Goal: Task Accomplishment & Management: Complete application form

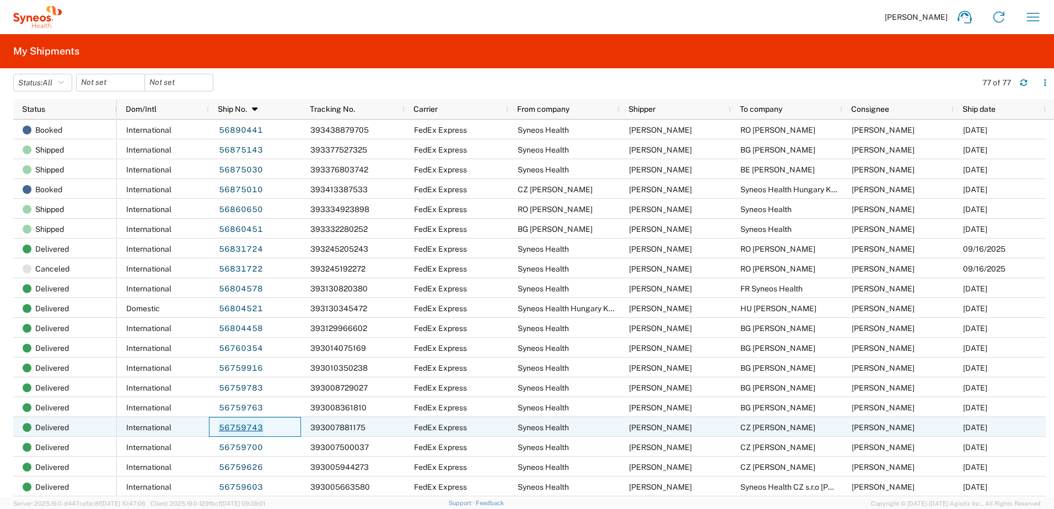
click at [246, 426] on link "56759743" at bounding box center [240, 428] width 45 height 18
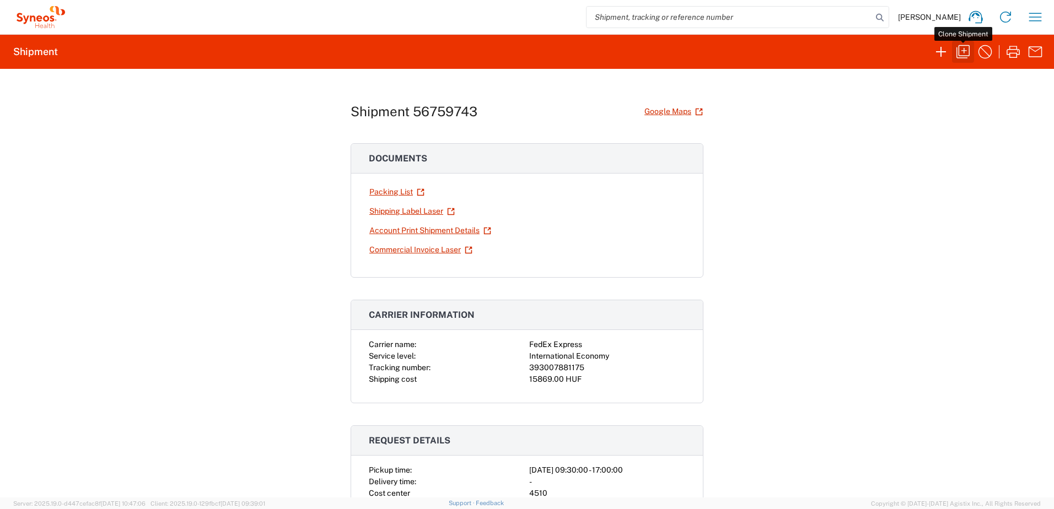
click at [963, 52] on icon "button" at bounding box center [963, 52] width 18 height 18
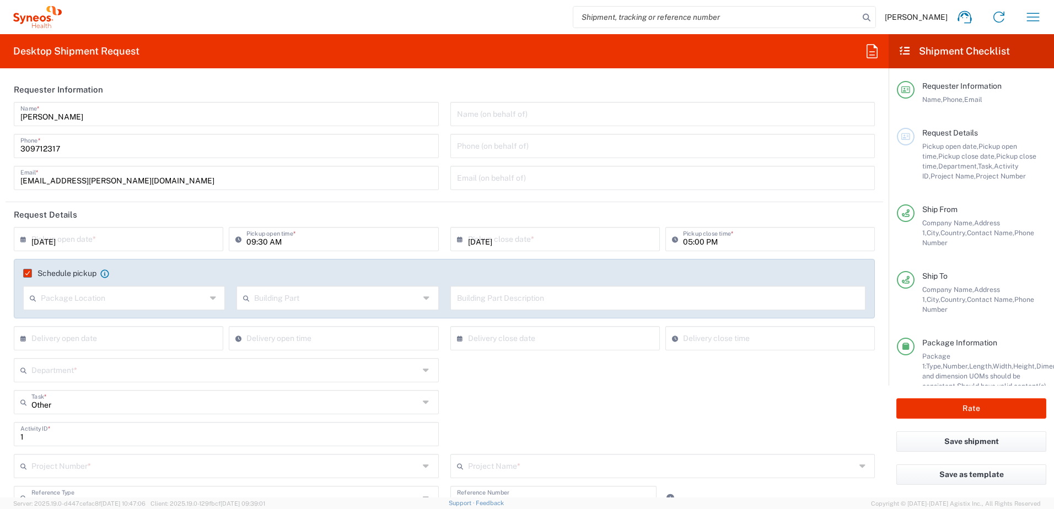
type input "Task"
type input "[GEOGRAPHIC_DATA]"
type input "Your Packaging"
type input "Delivery Duty Paid"
type input "**6183 DEPARTMENTAL EXPENSE"
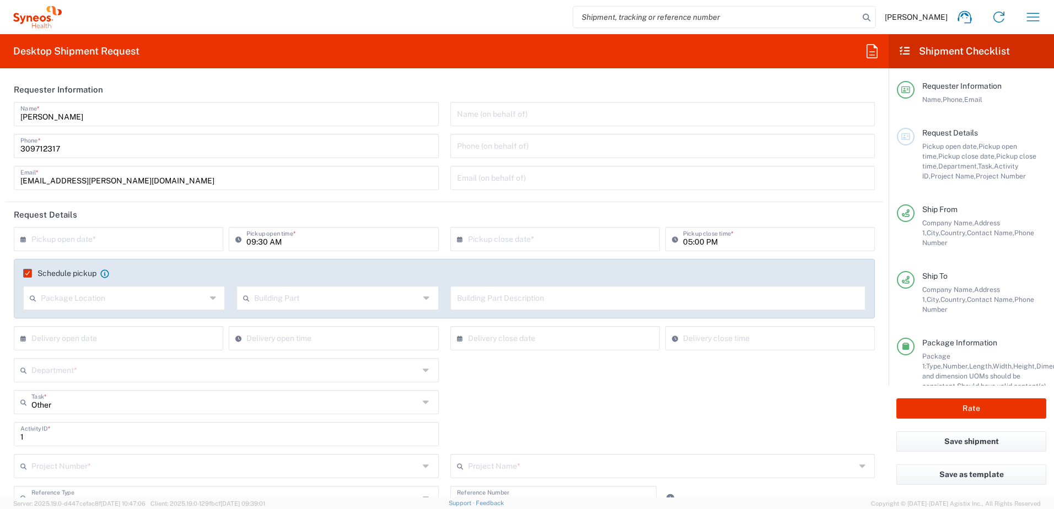
type input "6183"
type input "Syneos Health Hungary Kft."
type input "4510"
click at [138, 241] on input "text" at bounding box center [120, 238] width 179 height 19
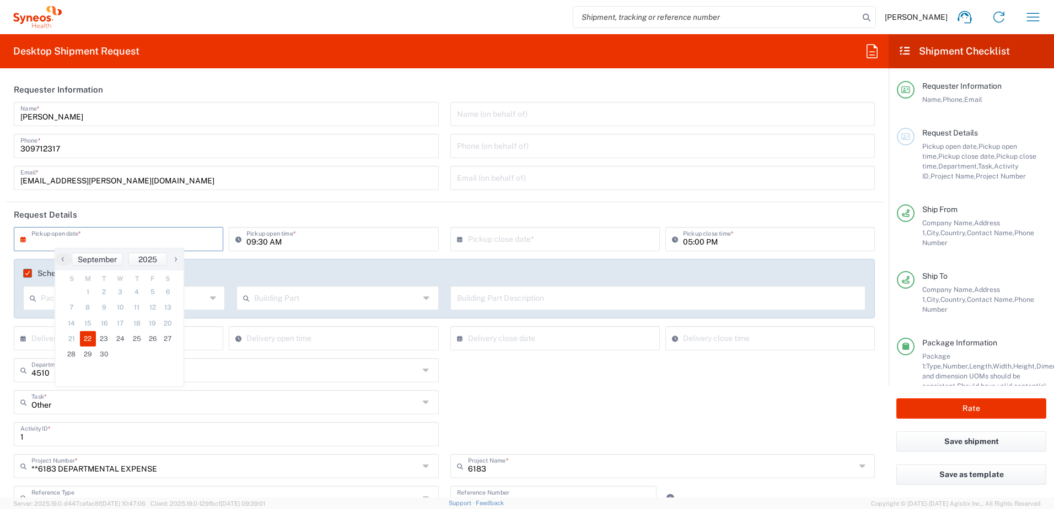
click at [88, 338] on span "22" at bounding box center [88, 338] width 17 height 15
type input "[DATE]"
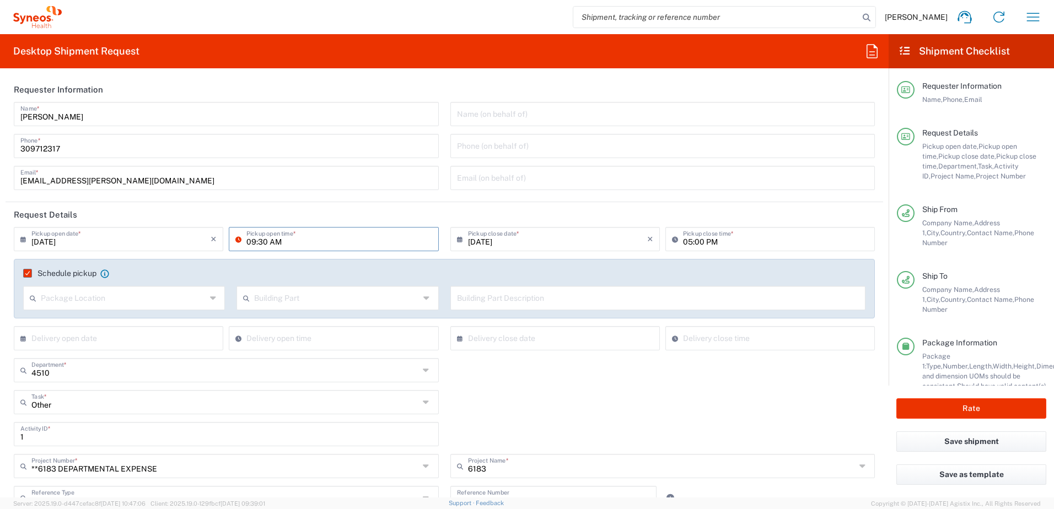
click at [249, 242] on input "09:30 AM" at bounding box center [338, 238] width 185 height 19
click at [270, 243] on input "01:30 AM" at bounding box center [338, 238] width 185 height 19
type input "01:30 PM"
click at [327, 217] on header "Request Details" at bounding box center [444, 214] width 877 height 25
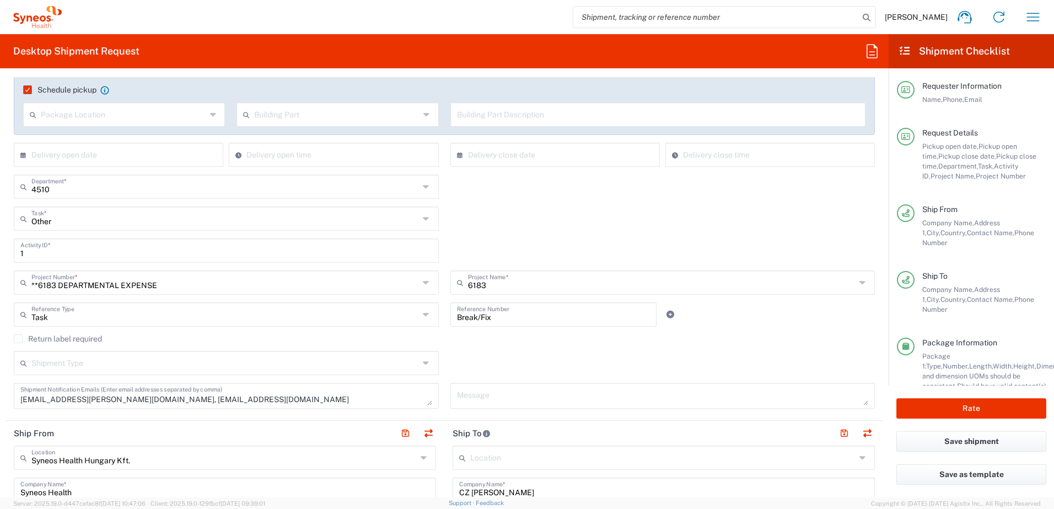
scroll to position [368, 0]
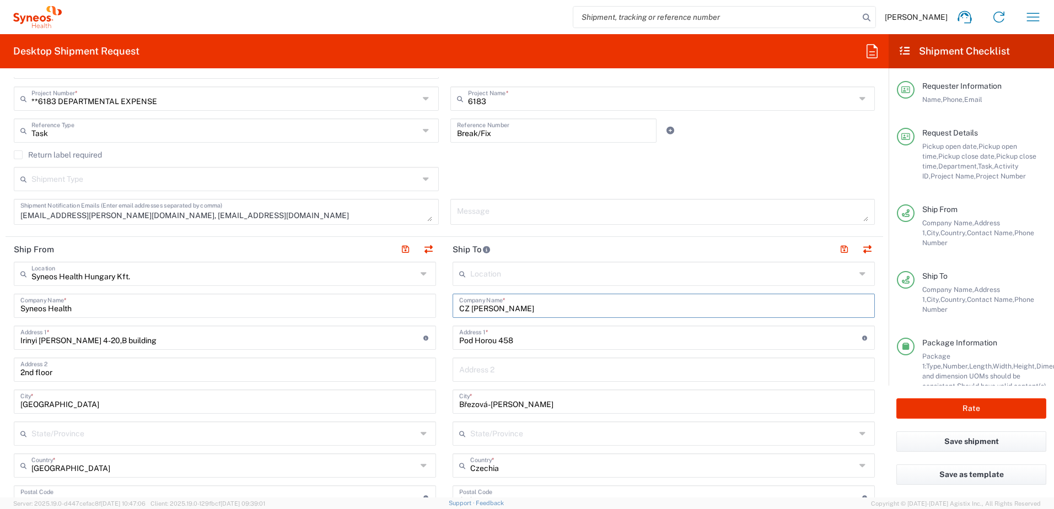
drag, startPoint x: 467, startPoint y: 307, endPoint x: 540, endPoint y: 311, distance: 73.4
click at [540, 311] on input "CZ [PERSON_NAME]" at bounding box center [663, 304] width 409 height 19
paste input "[PERSON_NAME]"
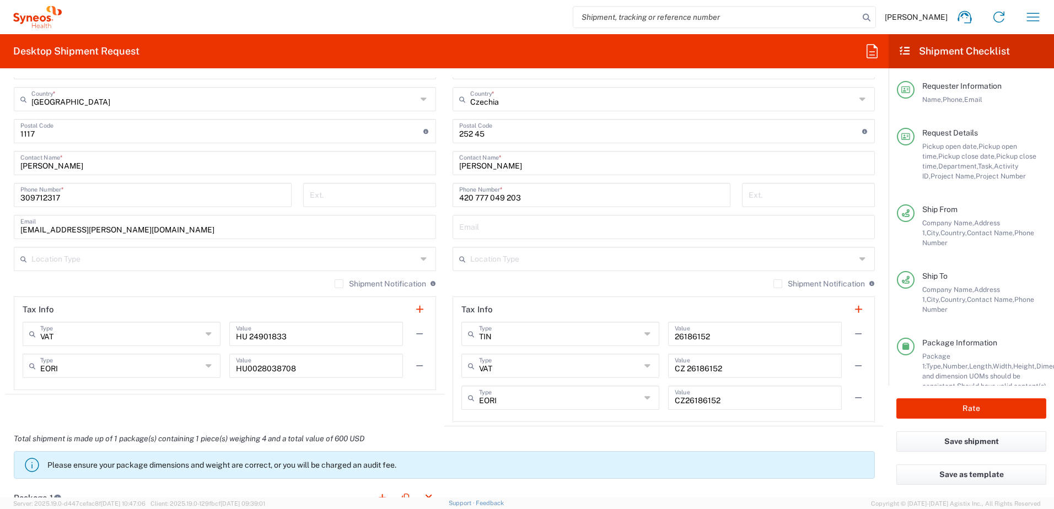
scroll to position [734, 0]
type input "CZ [PERSON_NAME]"
drag, startPoint x: 506, startPoint y: 168, endPoint x: 415, endPoint y: 172, distance: 91.5
click at [415, 172] on div "Ship From Syneos Health [GEOGRAPHIC_DATA] Kft. Location Syneos Health [GEOGRAPH…" at bounding box center [444, 148] width 877 height 556
paste input "[PERSON_NAME]"
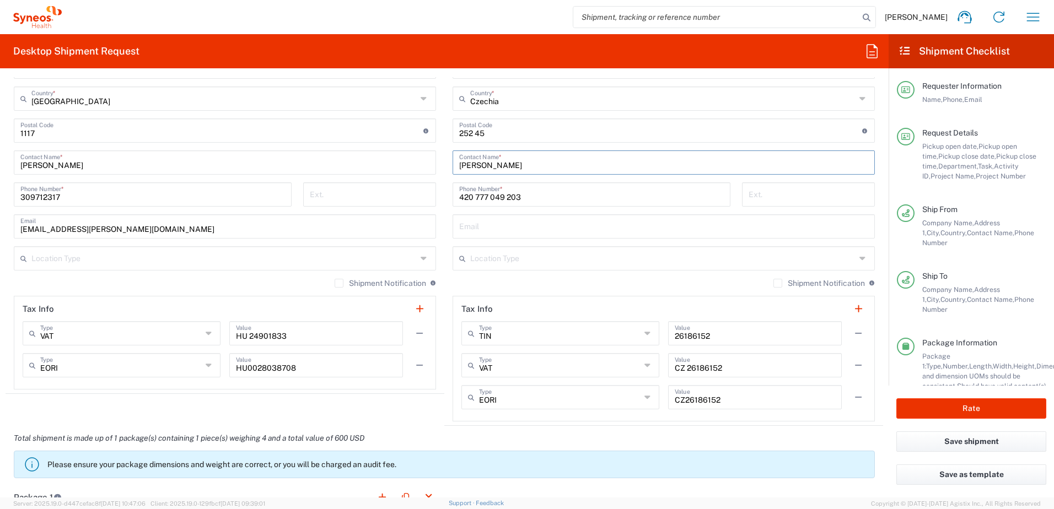
type input "[PERSON_NAME]"
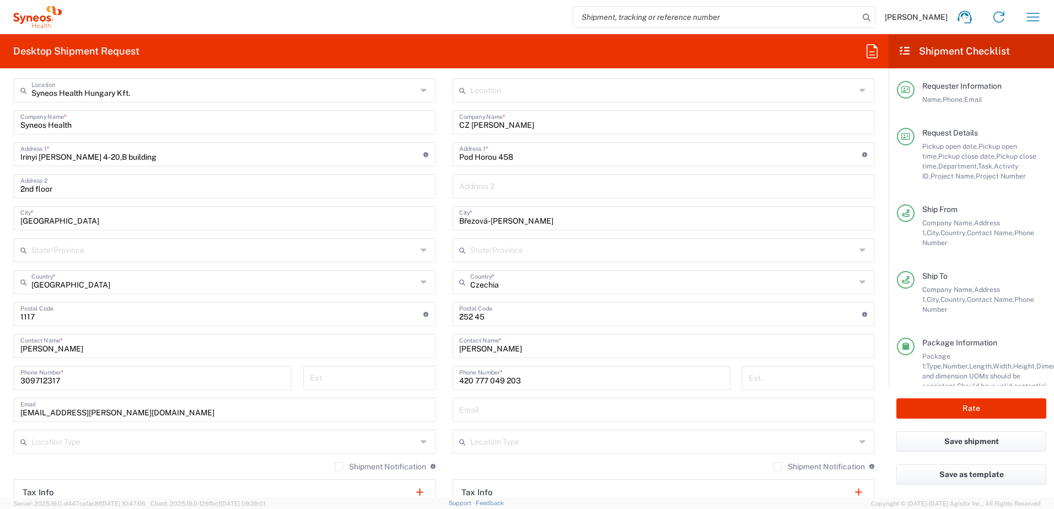
scroll to position [368, 0]
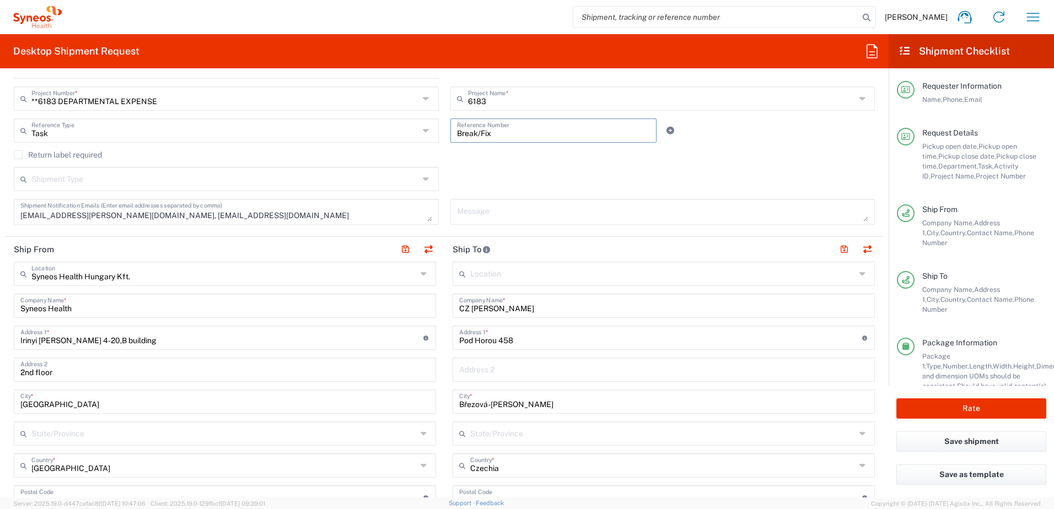
drag, startPoint x: 491, startPoint y: 132, endPoint x: 442, endPoint y: 131, distance: 49.6
click at [444, 131] on div "Break/Fix Reference Number" at bounding box center [553, 134] width 218 height 32
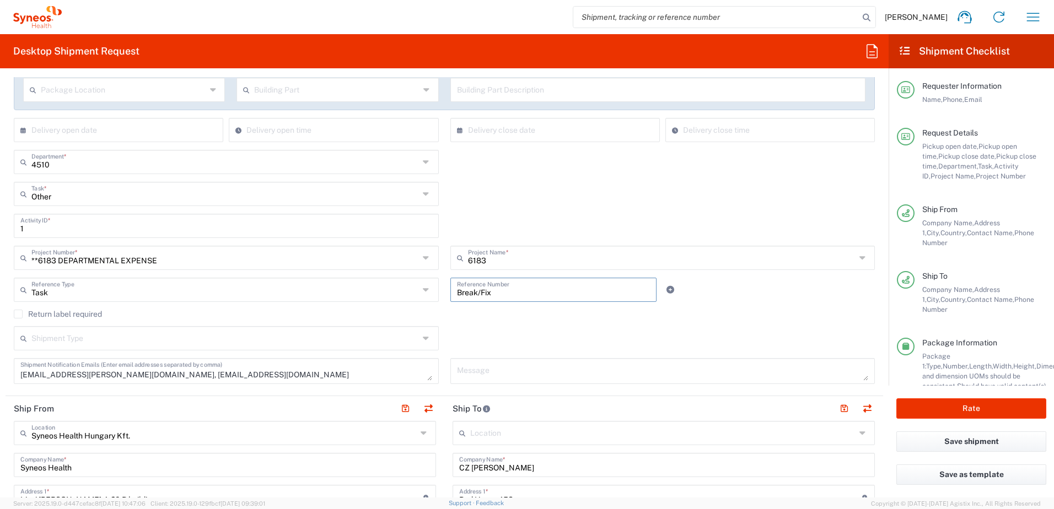
scroll to position [183, 0]
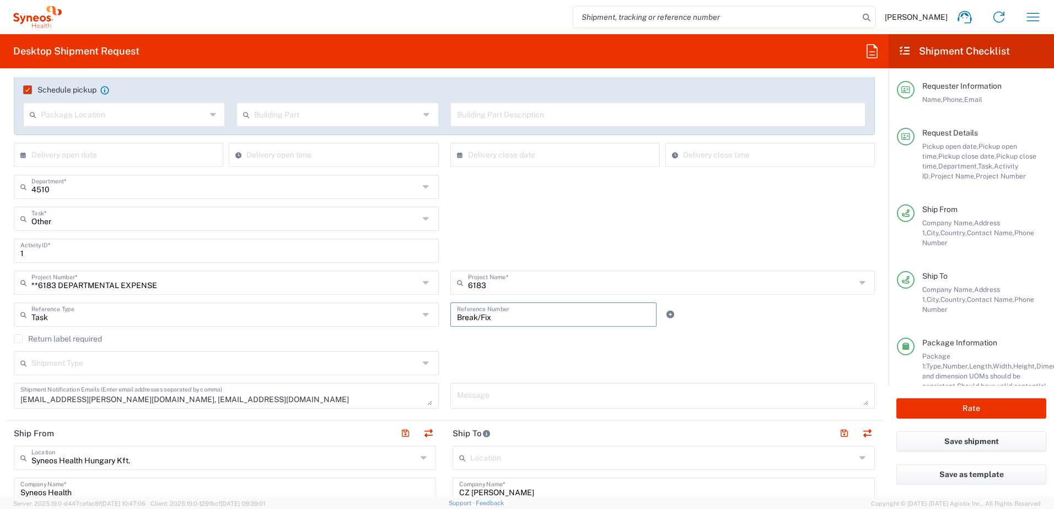
paste input "SCTASK2718705"
type input "SCTASK2718705"
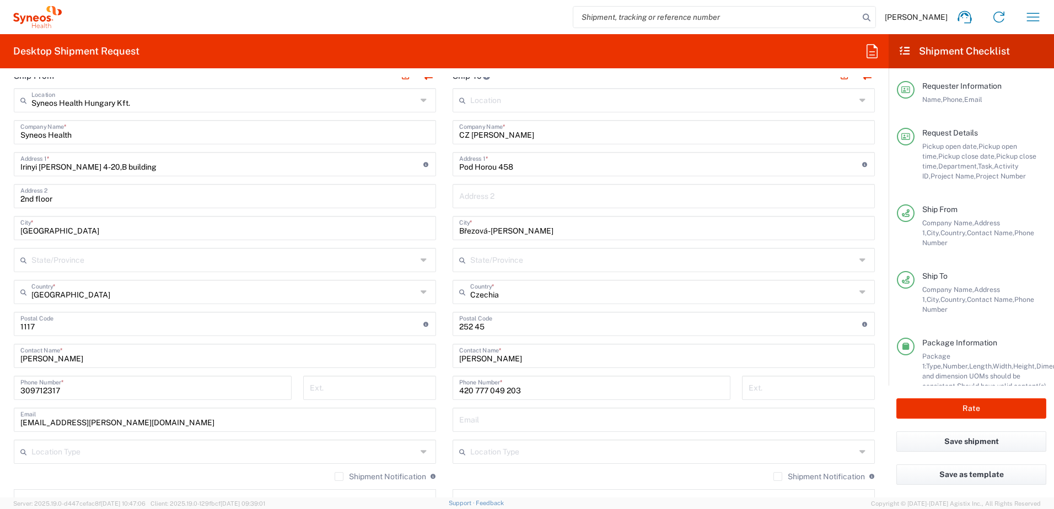
scroll to position [551, 0]
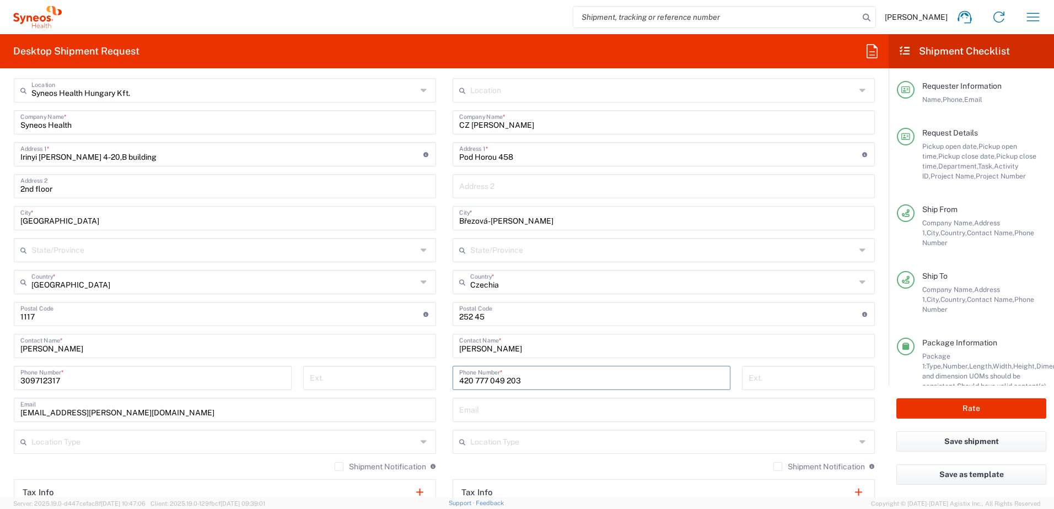
drag, startPoint x: 518, startPoint y: 377, endPoint x: 401, endPoint y: 379, distance: 117.4
click at [401, 379] on div "Ship From Syneos Health [GEOGRAPHIC_DATA] Kft. Location Syneos Health [GEOGRAPH…" at bounding box center [444, 331] width 877 height 556
paste input "+420 771 128 534"
type input "+420 771 128 534"
drag, startPoint x: 485, startPoint y: 317, endPoint x: 419, endPoint y: 313, distance: 66.3
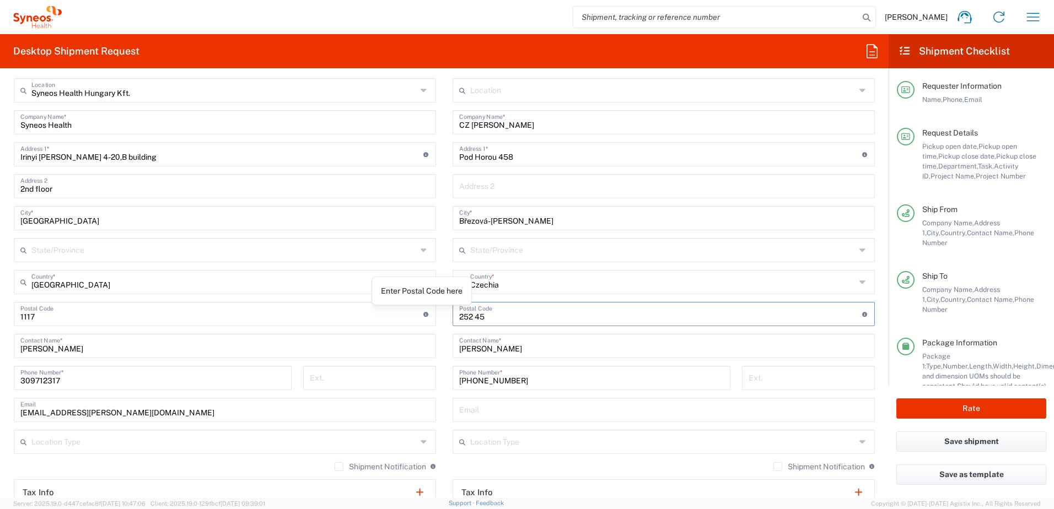
click at [419, 313] on div "Ship From Syneos Health [GEOGRAPHIC_DATA] Kft. Location Syneos Health [GEOGRAPH…" at bounding box center [444, 331] width 877 height 556
paste input "158 00"
type input "158 00"
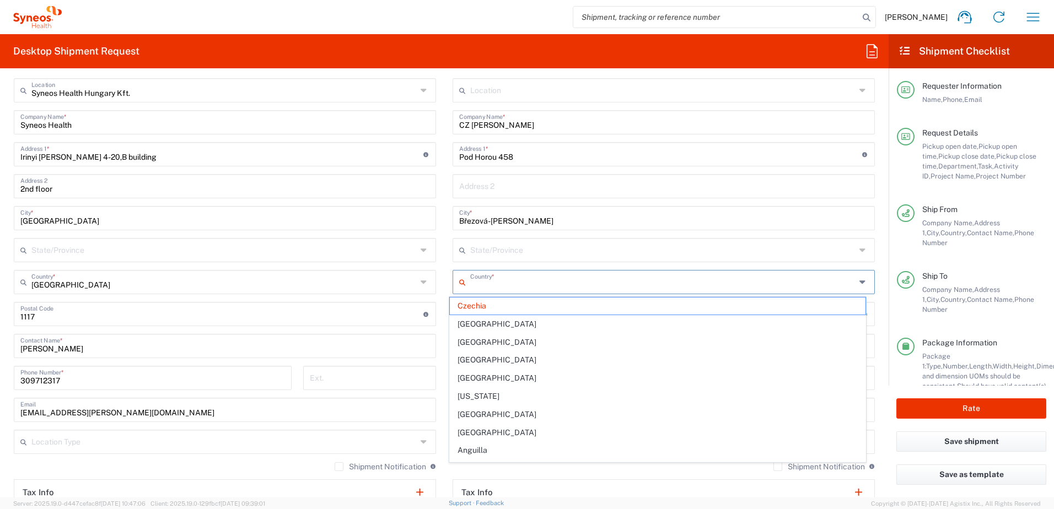
drag, startPoint x: 499, startPoint y: 284, endPoint x: 421, endPoint y: 284, distance: 78.2
click at [421, 284] on div "Ship From Syneos Health [GEOGRAPHIC_DATA] Kft. Location Syneos Health [GEOGRAPH…" at bounding box center [444, 331] width 877 height 556
type input "Czechia"
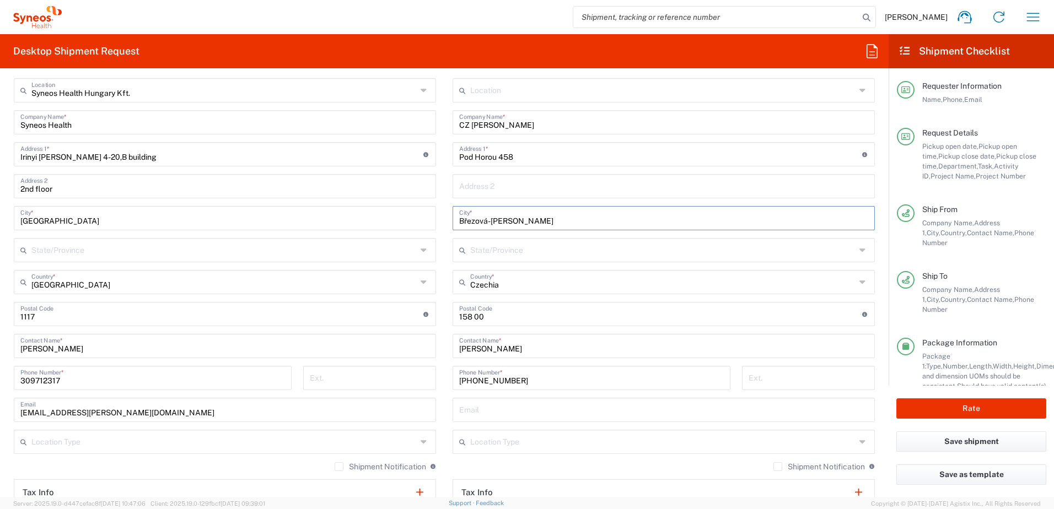
drag, startPoint x: 512, startPoint y: 223, endPoint x: 440, endPoint y: 218, distance: 71.8
click at [444, 218] on main "Location [PERSON_NAME] LLC-[GEOGRAPHIC_DATA] [GEOGRAPHIC_DATA] [GEOGRAPHIC_DATA…" at bounding box center [663, 341] width 439 height 527
type input "Praha"
click at [526, 164] on div "Pod Horou 458 Address 1 * For cross streets use street names with '&' or 'and' …" at bounding box center [663, 154] width 422 height 24
click at [527, 155] on input "Pod Horou 458" at bounding box center [660, 153] width 403 height 19
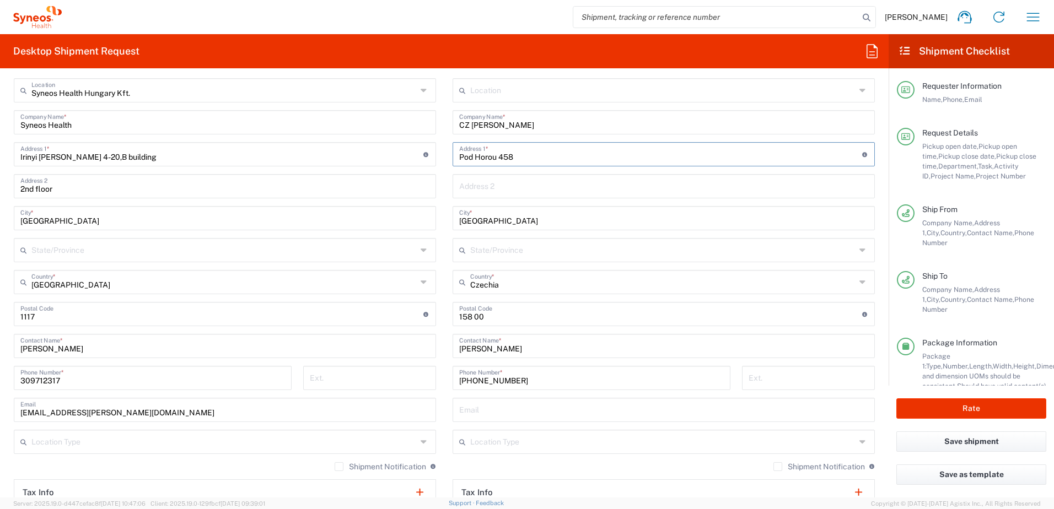
paste input "Praha 5"
click at [513, 154] on input "Pod Horou 458 Praha 5" at bounding box center [660, 153] width 403 height 19
drag, startPoint x: 508, startPoint y: 156, endPoint x: 417, endPoint y: 156, distance: 91.5
click at [417, 156] on div "Ship From Syneos Health [GEOGRAPHIC_DATA] Kft. Location Syneos Health [GEOGRAPH…" at bounding box center [444, 331] width 877 height 556
paste input "U Kříže 610/16"
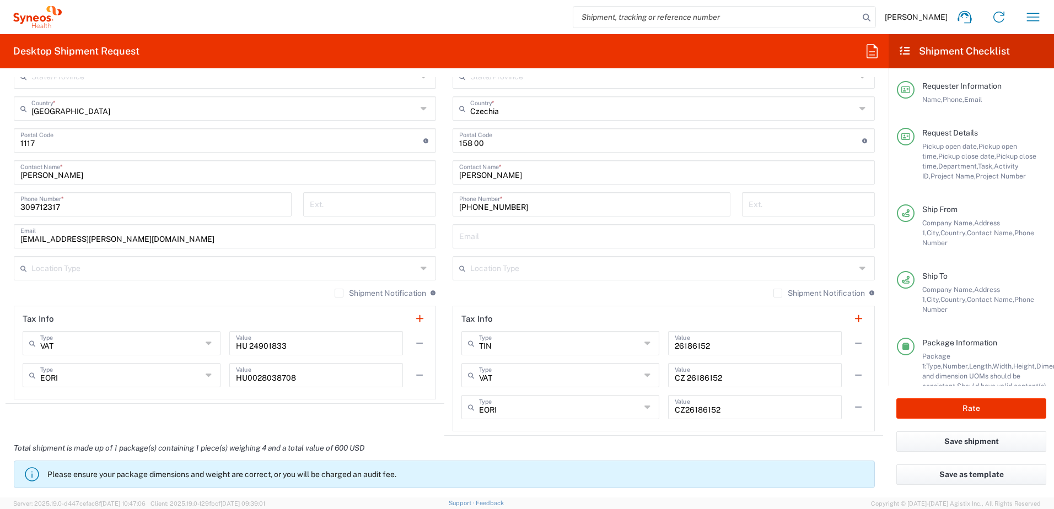
scroll to position [734, 0]
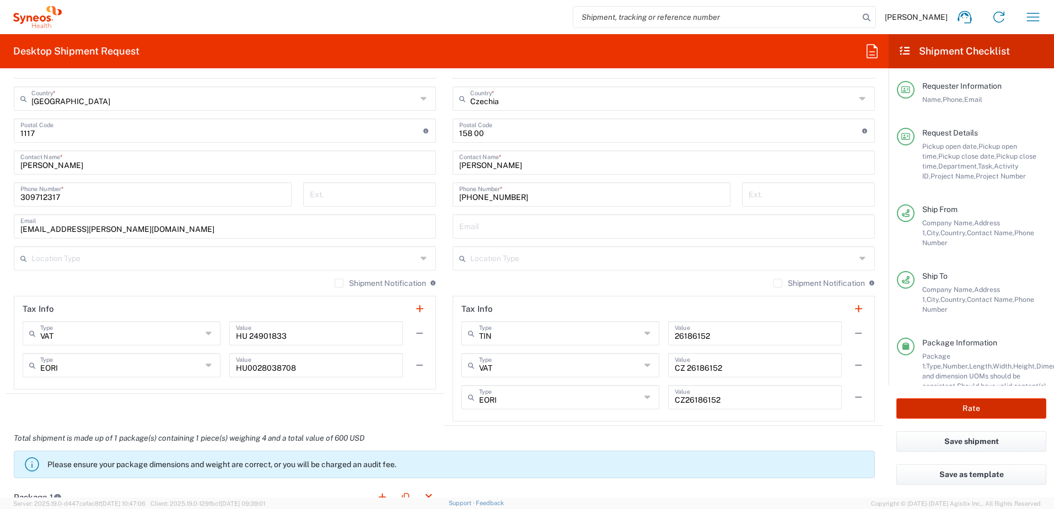
type input "U Kříže 610/16 Praha 5"
click at [985, 406] on button "Rate" at bounding box center [971, 408] width 150 height 20
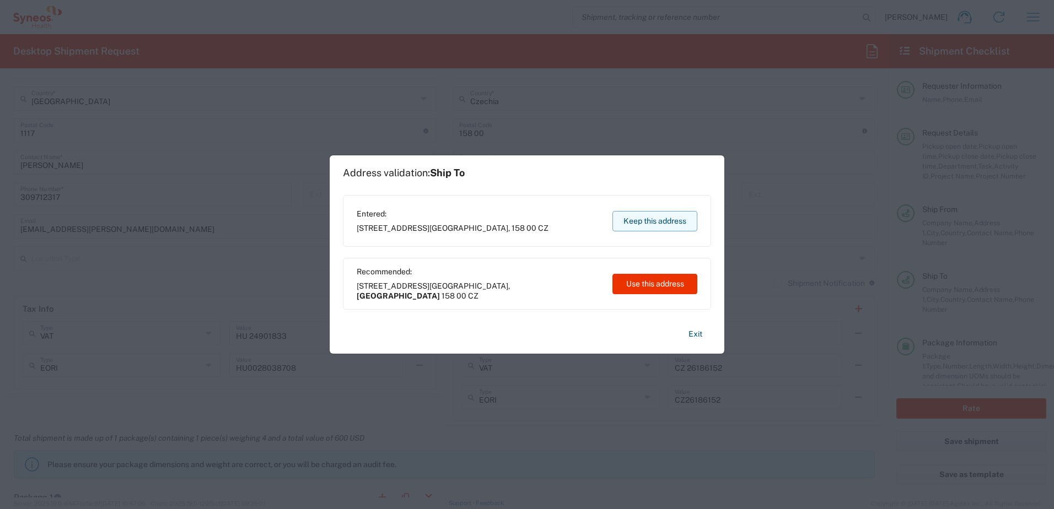
click at [658, 223] on button "Keep this address" at bounding box center [654, 221] width 85 height 20
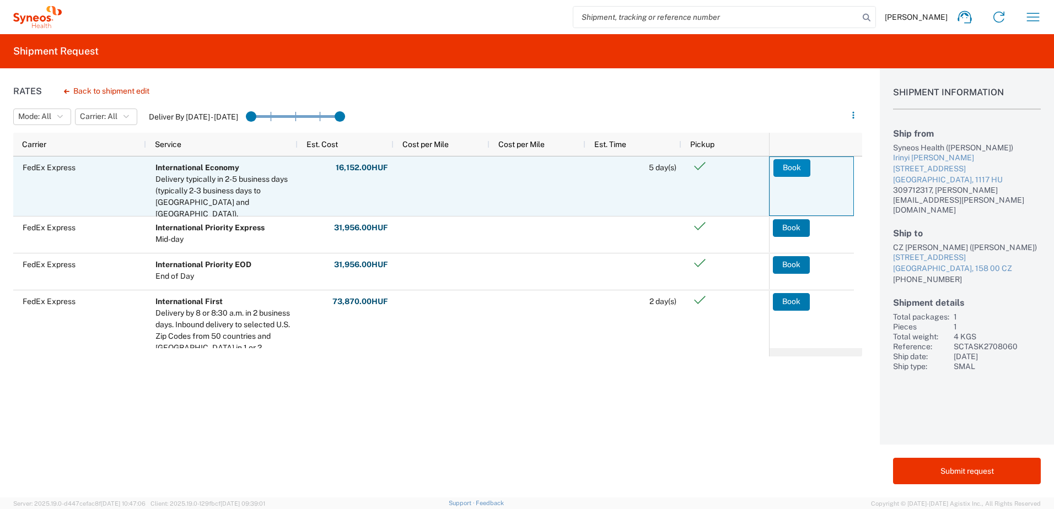
click at [797, 165] on button "Book" at bounding box center [791, 168] width 37 height 18
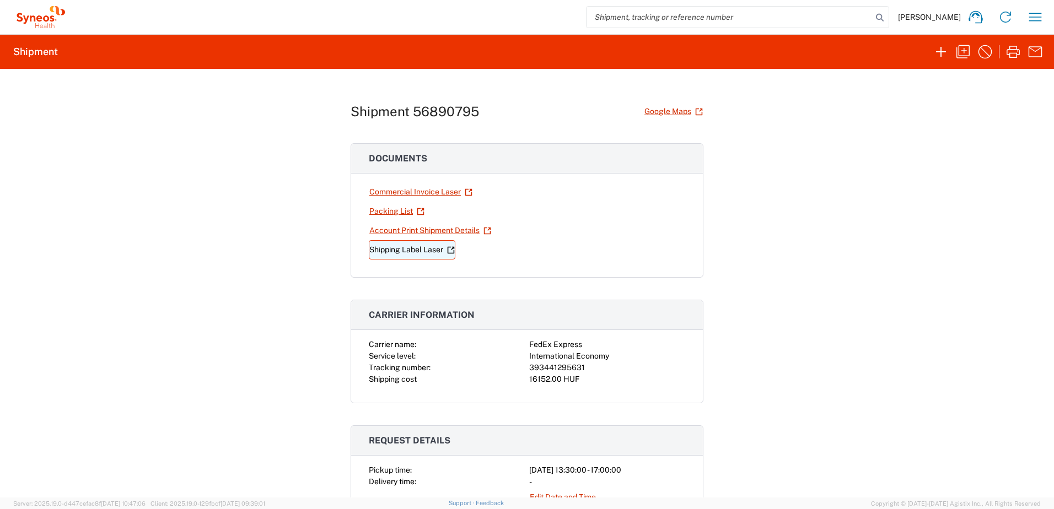
click at [389, 248] on link "Shipping Label Laser" at bounding box center [412, 249] width 87 height 19
drag, startPoint x: 580, startPoint y: 369, endPoint x: 526, endPoint y: 370, distance: 54.0
click at [529, 370] on div "393441295631" at bounding box center [607, 368] width 156 height 12
copy div "393441295631"
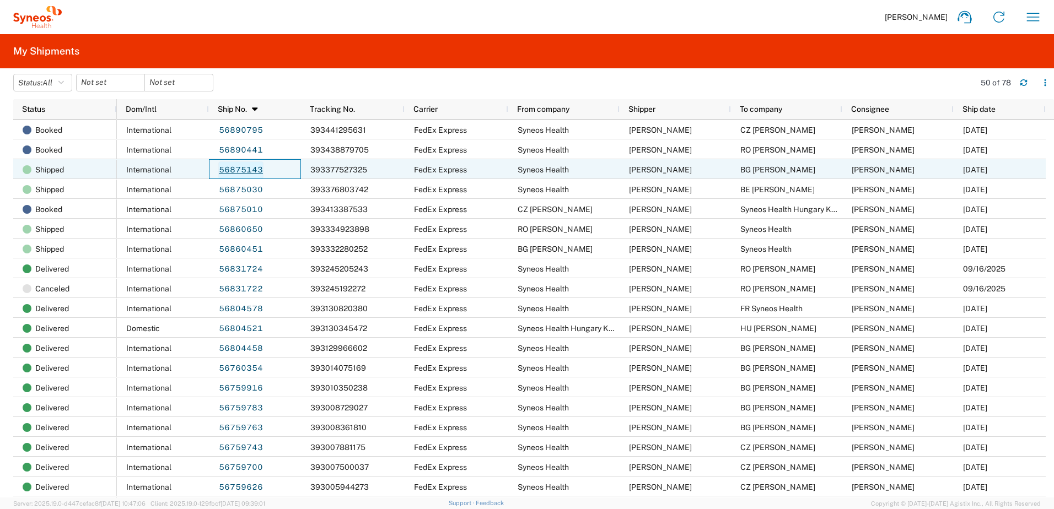
click at [241, 170] on link "56875143" at bounding box center [240, 170] width 45 height 18
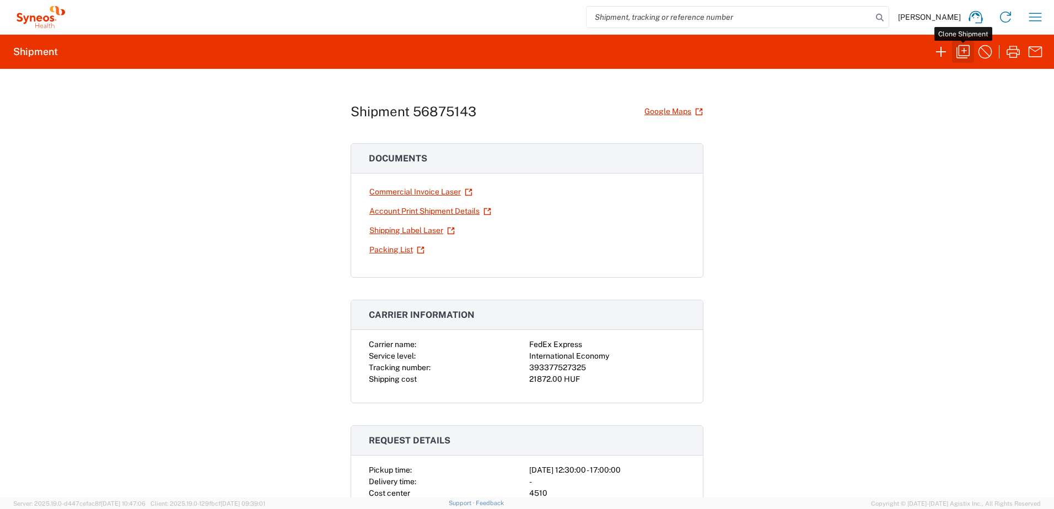
click at [961, 55] on icon "button" at bounding box center [963, 52] width 18 height 18
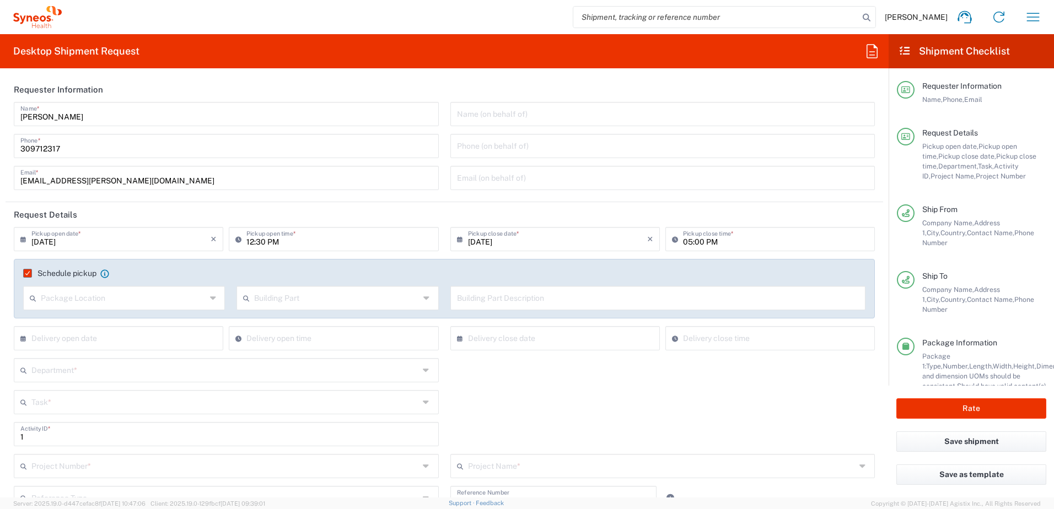
type input "Task"
type input "[GEOGRAPHIC_DATA]"
type input "Your Packaging"
type input "Delivery Duty Paid"
type input "4510"
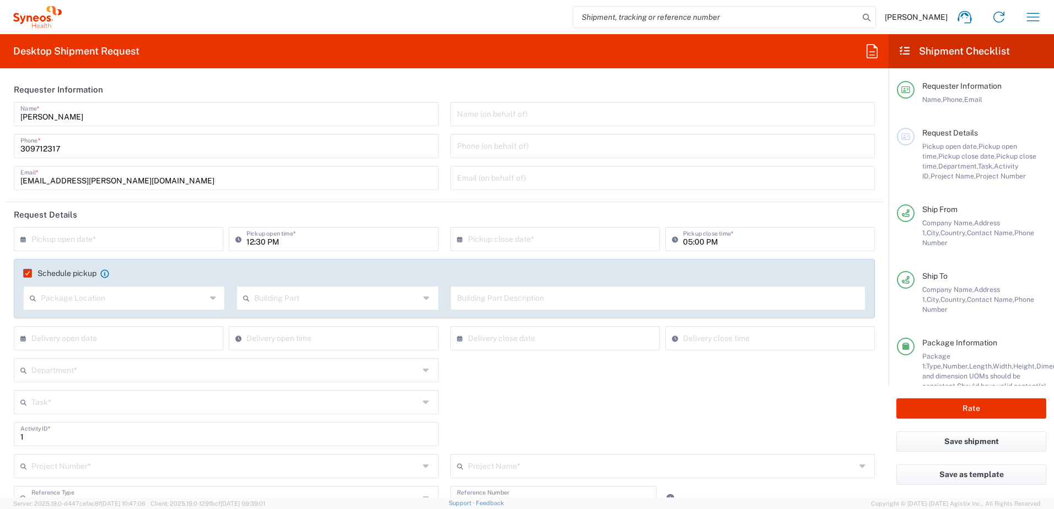
type input "**6183 DEPARTMENTAL EXPENSE"
type input "6183"
click at [149, 239] on input "text" at bounding box center [120, 238] width 179 height 19
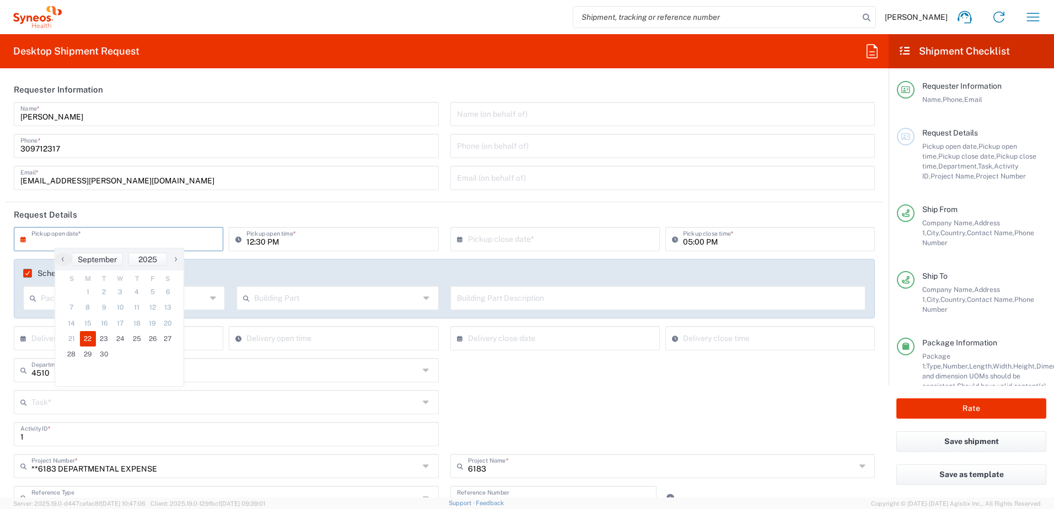
click at [88, 339] on span "22" at bounding box center [88, 338] width 17 height 15
type input "[DATE]"
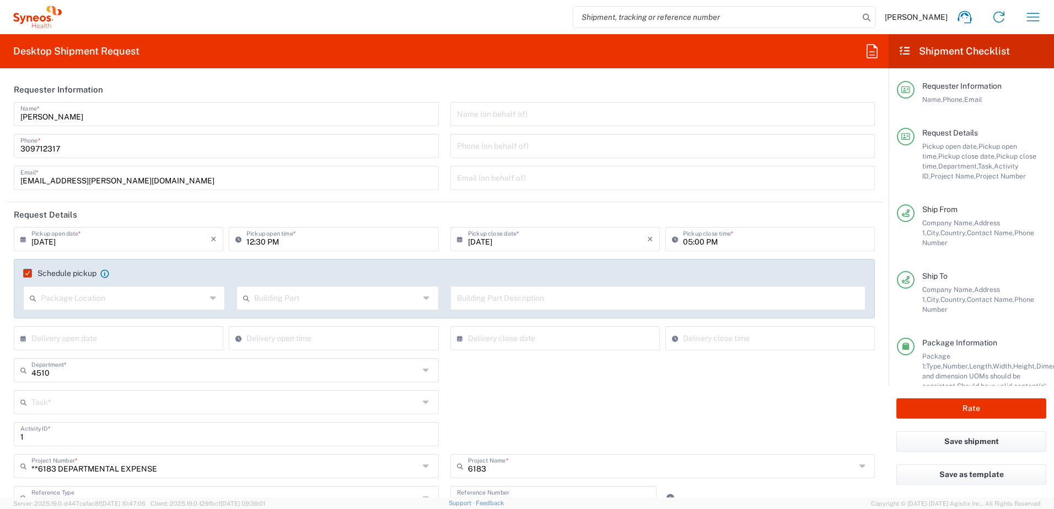
type input "Syneos Health Hungary Kft."
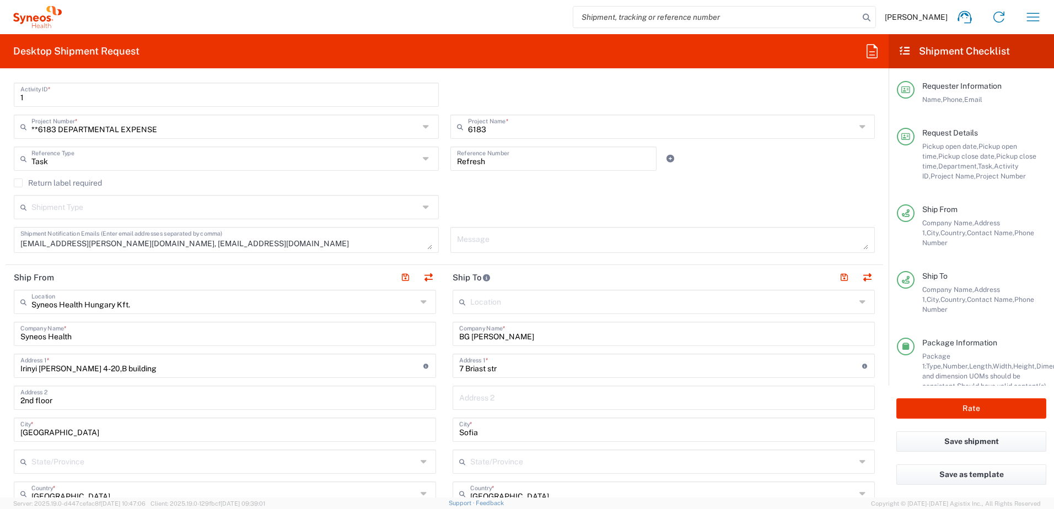
scroll to position [368, 0]
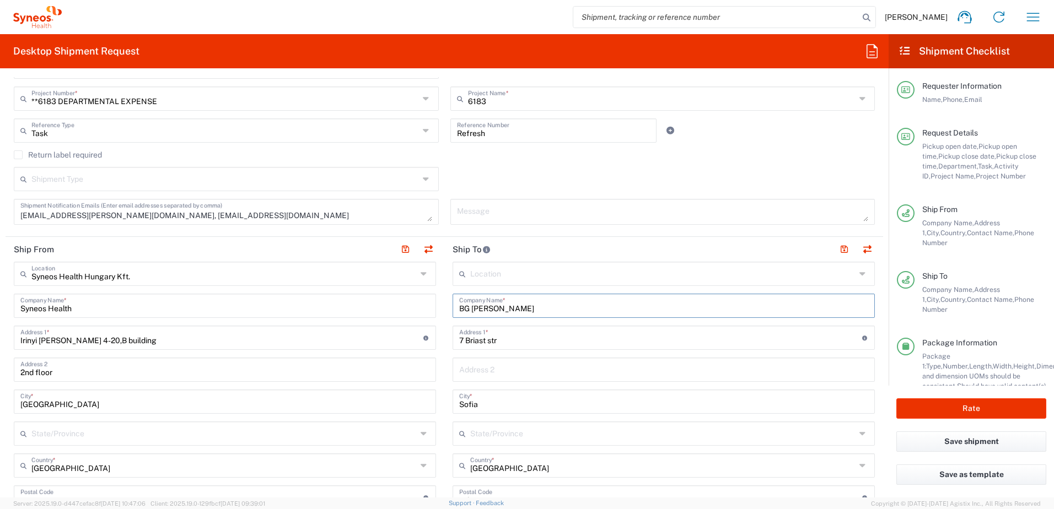
drag, startPoint x: 467, startPoint y: 307, endPoint x: 558, endPoint y: 310, distance: 91.5
click at [558, 310] on input "BG [PERSON_NAME]" at bounding box center [663, 304] width 409 height 19
paste input "[PERSON_NAME]"
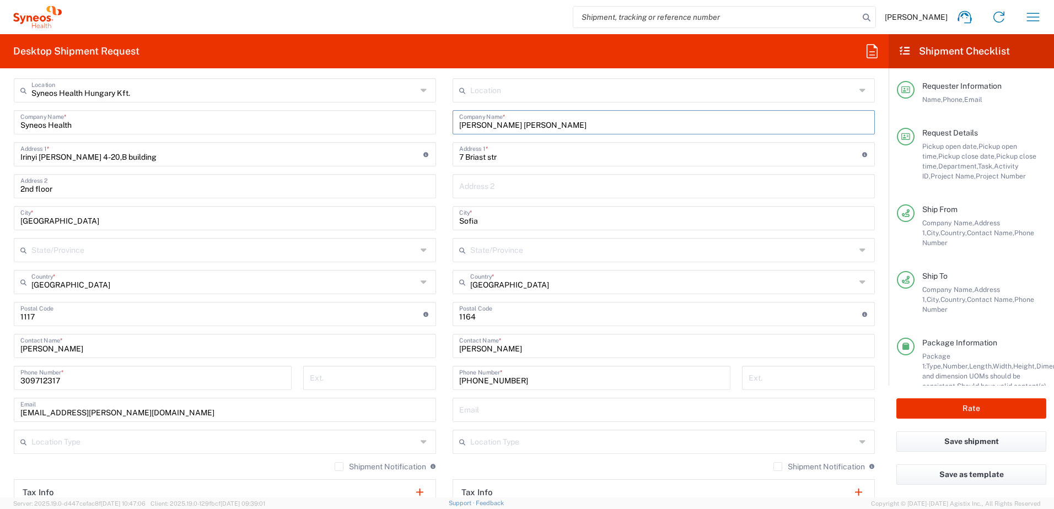
type input "[PERSON_NAME] [PERSON_NAME]"
drag, startPoint x: 526, startPoint y: 350, endPoint x: 442, endPoint y: 353, distance: 83.2
click at [444, 352] on main "Location [PERSON_NAME] LLC-[GEOGRAPHIC_DATA] [GEOGRAPHIC_DATA] [GEOGRAPHIC_DATA…" at bounding box center [663, 325] width 439 height 495
paste input "[PERSON_NAME]"
type input "[PERSON_NAME]"
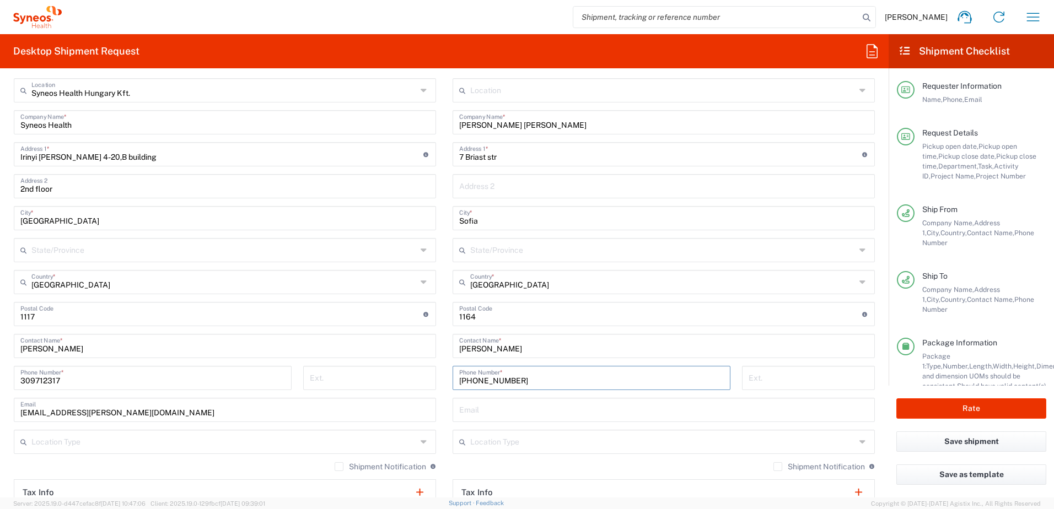
drag, startPoint x: 527, startPoint y: 379, endPoint x: 458, endPoint y: 386, distance: 68.7
click at [459, 386] on input "[PHONE_NUMBER]" at bounding box center [591, 377] width 264 height 19
paste input "887222056"
type input "[PHONE_NUMBER]"
drag, startPoint x: 505, startPoint y: 156, endPoint x: 413, endPoint y: 163, distance: 92.3
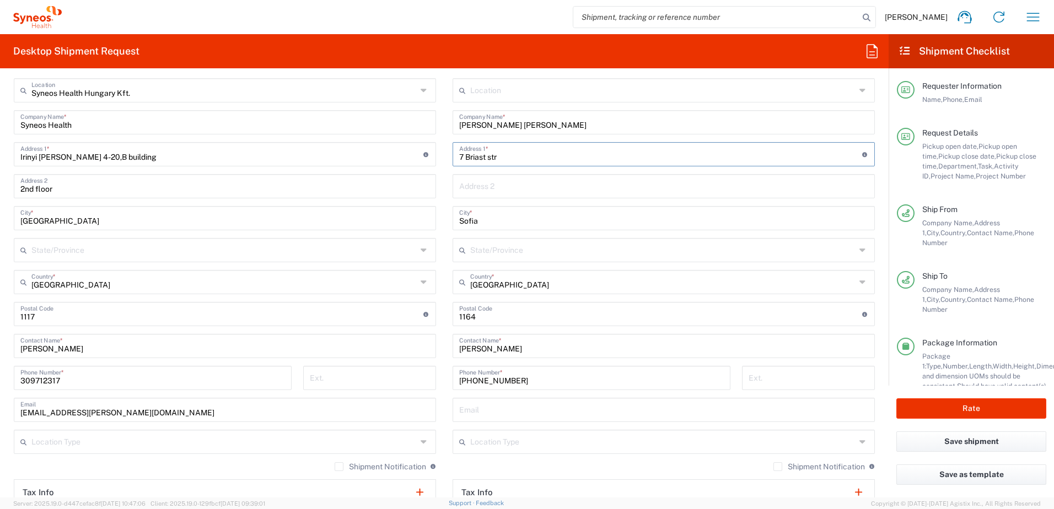
click at [413, 163] on div "Ship From Syneos Health [GEOGRAPHIC_DATA] Kft. Location Syneos Health [GEOGRAPH…" at bounding box center [444, 315] width 877 height 524
paste input "[PERSON_NAME][STREET_ADDRESS],"
type input "[PERSON_NAME][STREET_ADDRESS],"
drag, startPoint x: 478, startPoint y: 315, endPoint x: 441, endPoint y: 316, distance: 36.9
click at [444, 316] on main "Location [PERSON_NAME] LLC-[GEOGRAPHIC_DATA] [GEOGRAPHIC_DATA] [GEOGRAPHIC_DATA…" at bounding box center [663, 325] width 439 height 495
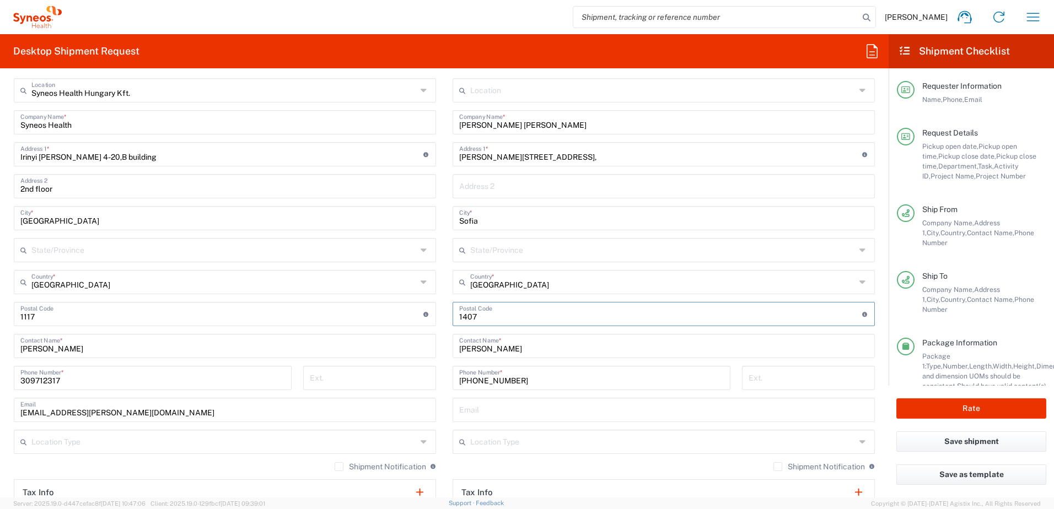
type input "1407"
click at [446, 327] on main "Location [PERSON_NAME] LLC-[GEOGRAPHIC_DATA] [GEOGRAPHIC_DATA] [GEOGRAPHIC_DATA…" at bounding box center [663, 325] width 439 height 495
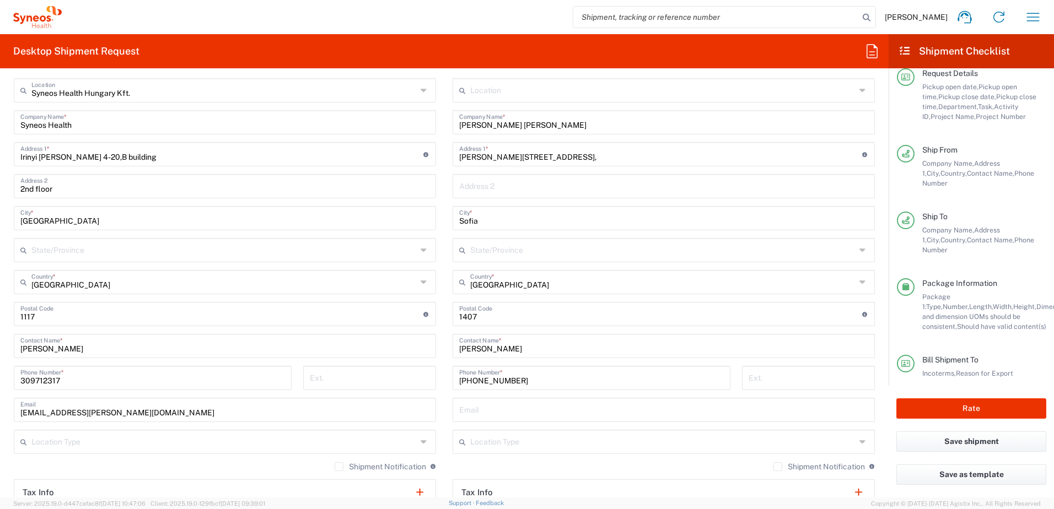
scroll to position [85, 0]
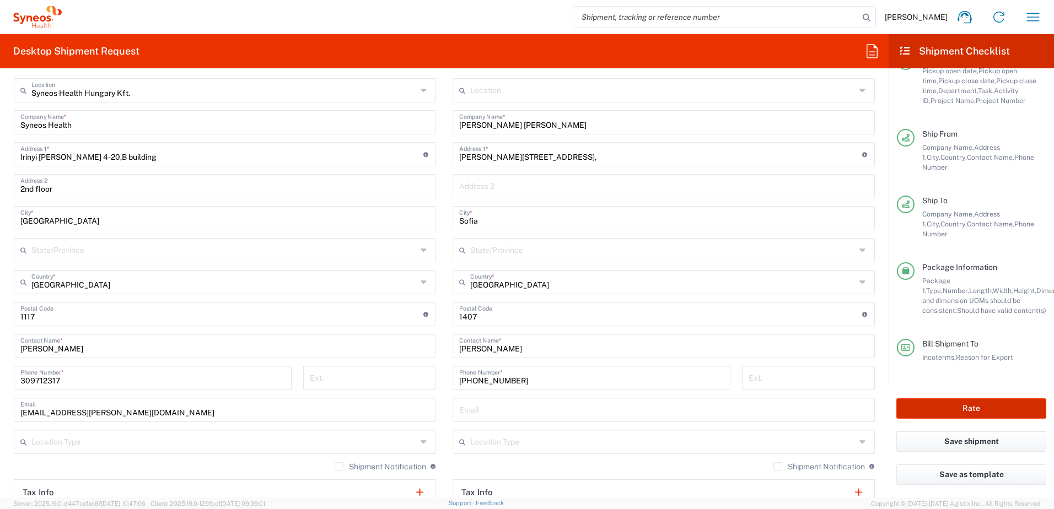
click at [969, 403] on button "Rate" at bounding box center [971, 408] width 150 height 20
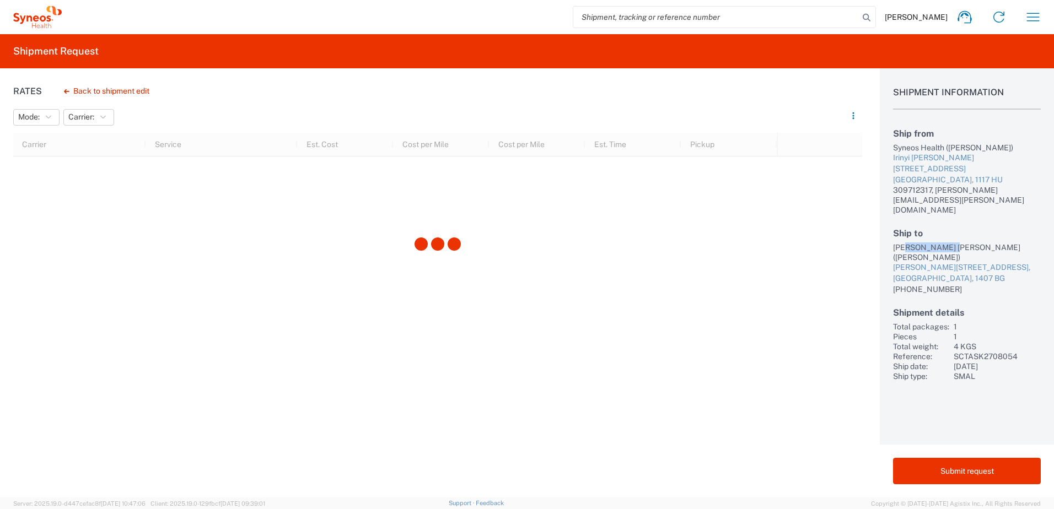
drag, startPoint x: 905, startPoint y: 227, endPoint x: 952, endPoint y: 225, distance: 46.9
click at [952, 242] on div "[PERSON_NAME] [PERSON_NAME] ([PERSON_NAME])" at bounding box center [967, 252] width 148 height 20
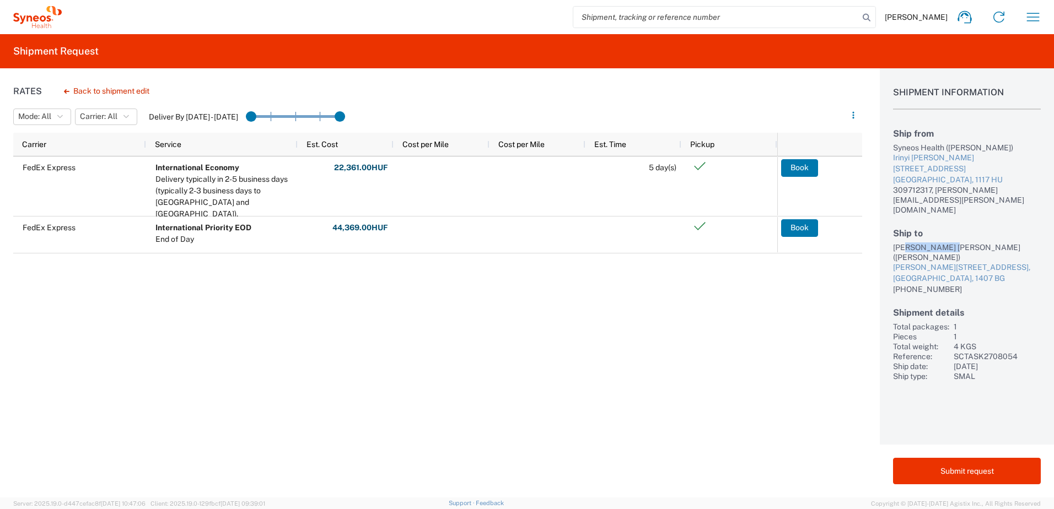
copy div "[PERSON_NAME]"
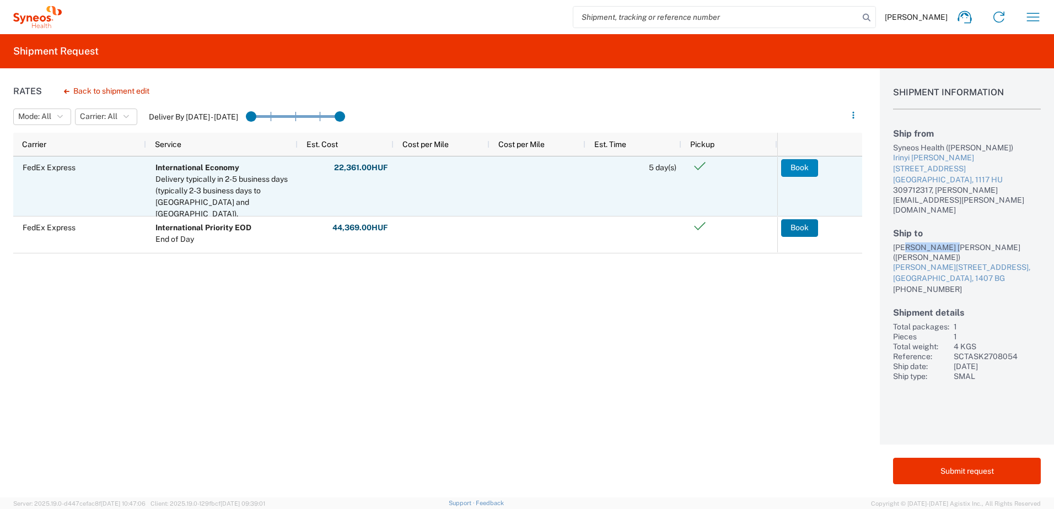
click at [799, 167] on button "Book" at bounding box center [799, 168] width 37 height 18
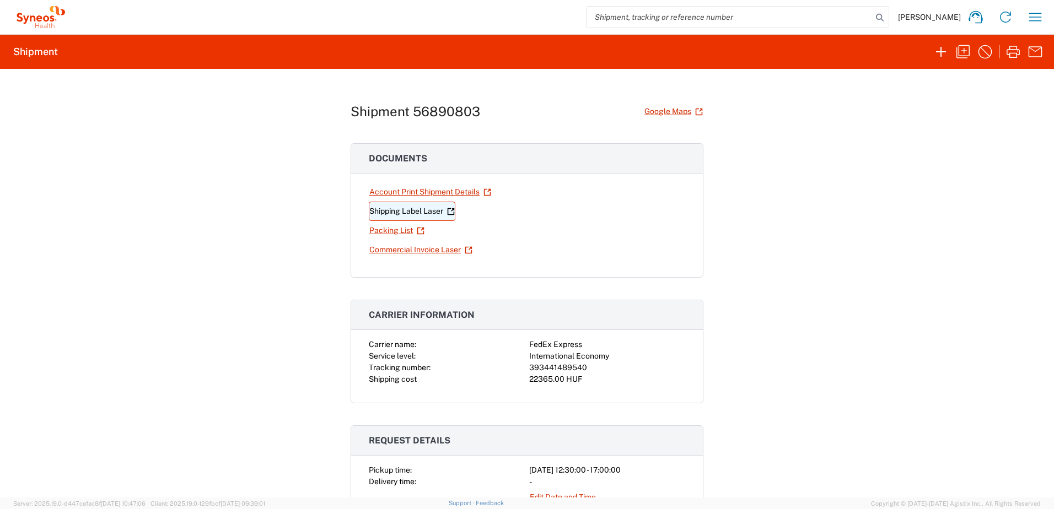
click at [394, 212] on link "Shipping Label Laser" at bounding box center [412, 211] width 87 height 19
drag, startPoint x: 584, startPoint y: 369, endPoint x: 527, endPoint y: 368, distance: 56.8
click at [529, 368] on div "393441489540" at bounding box center [607, 368] width 156 height 12
copy div "393441489540"
click at [813, 229] on div "Shipment 56890803 Google Maps Documents Account Print Shipment Details Shipping…" at bounding box center [527, 283] width 1054 height 429
